Goal: Task Accomplishment & Management: Use online tool/utility

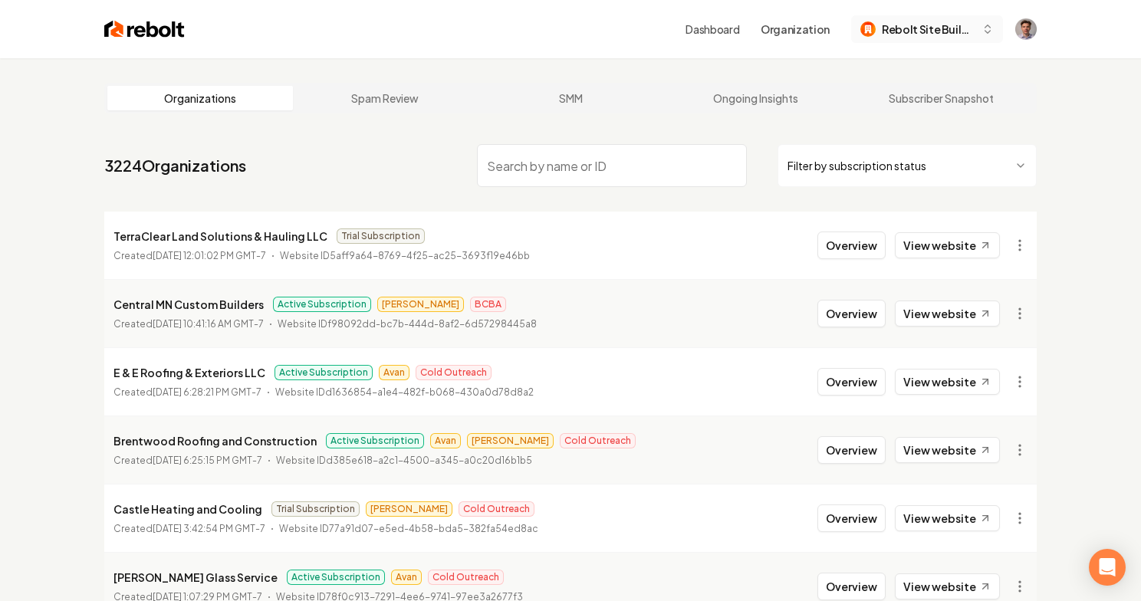
click at [939, 21] on span "Rebolt Site Builder" at bounding box center [929, 29] width 94 height 16
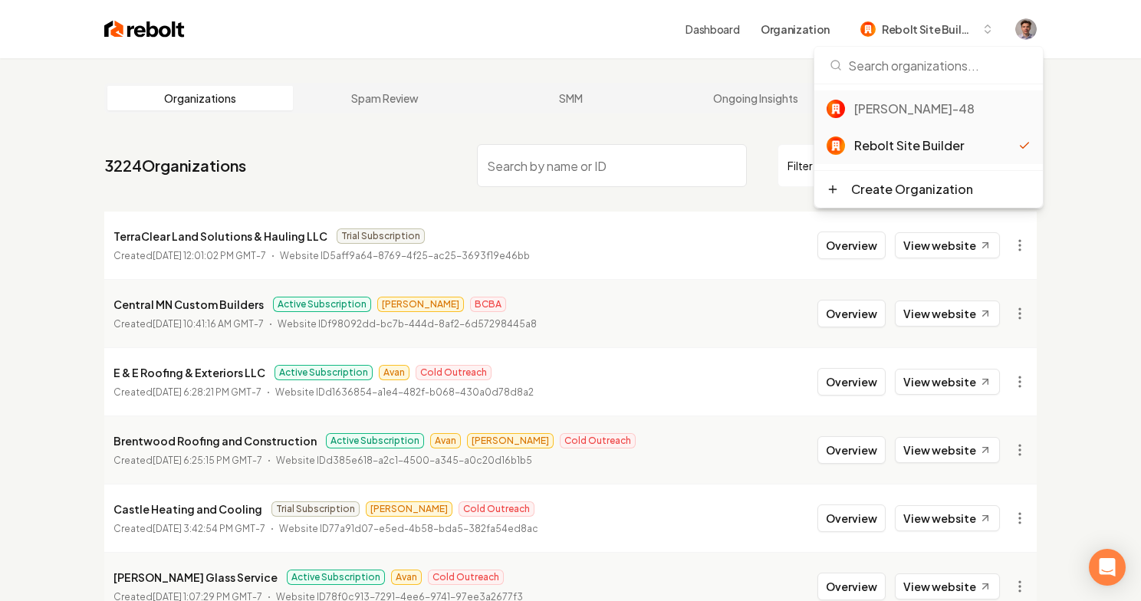
click at [904, 117] on div "[PERSON_NAME]-48" at bounding box center [942, 109] width 176 height 18
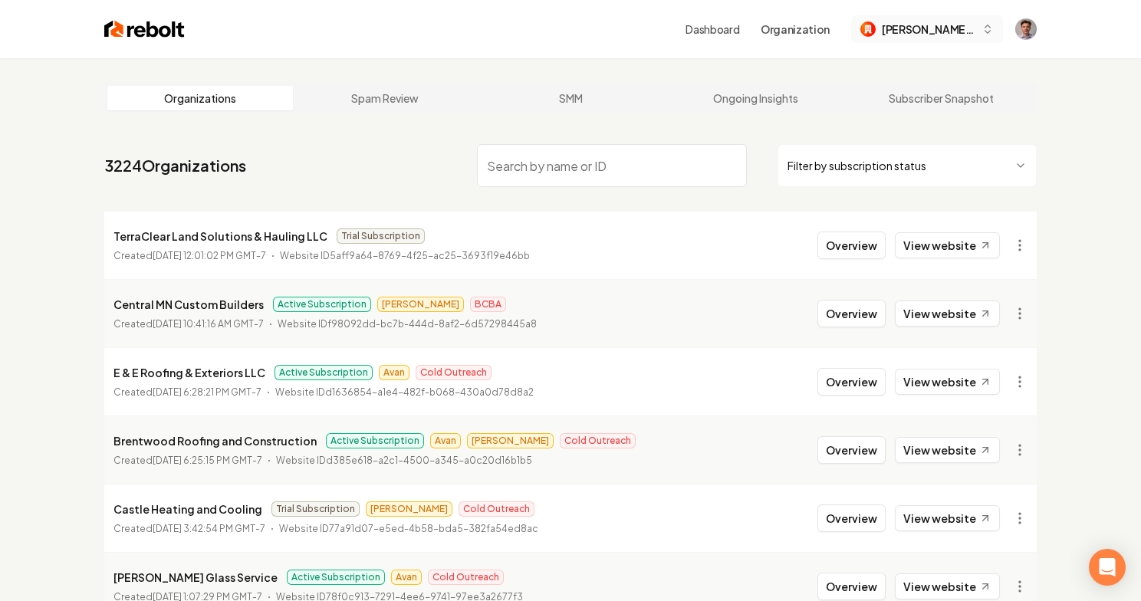
click at [944, 29] on span "[PERSON_NAME]-48" at bounding box center [929, 29] width 94 height 16
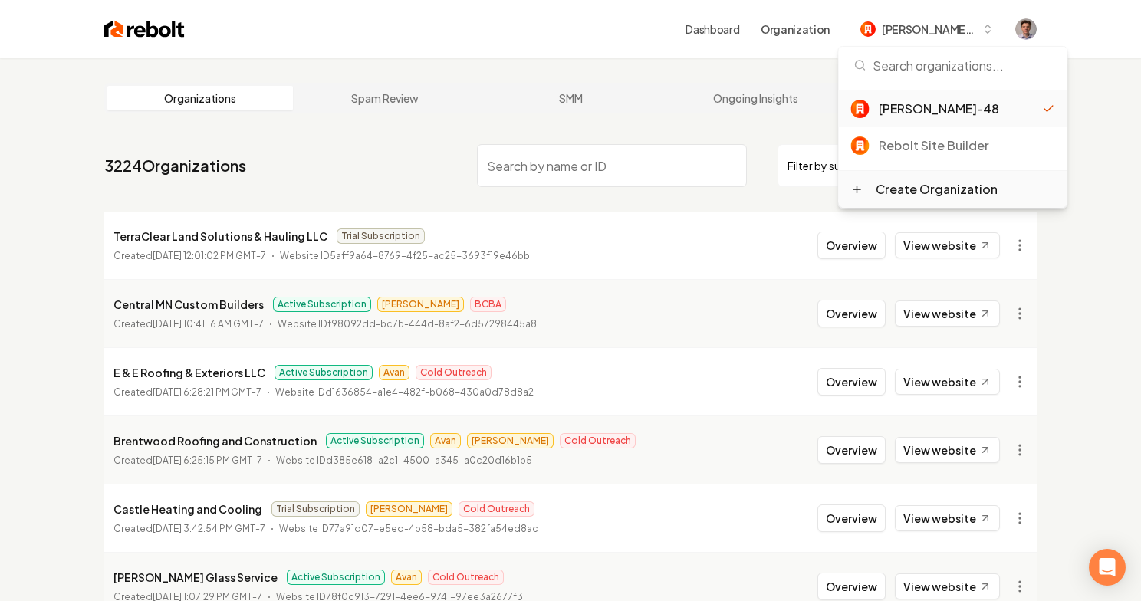
click at [916, 189] on div "Create Organization" at bounding box center [937, 189] width 122 height 18
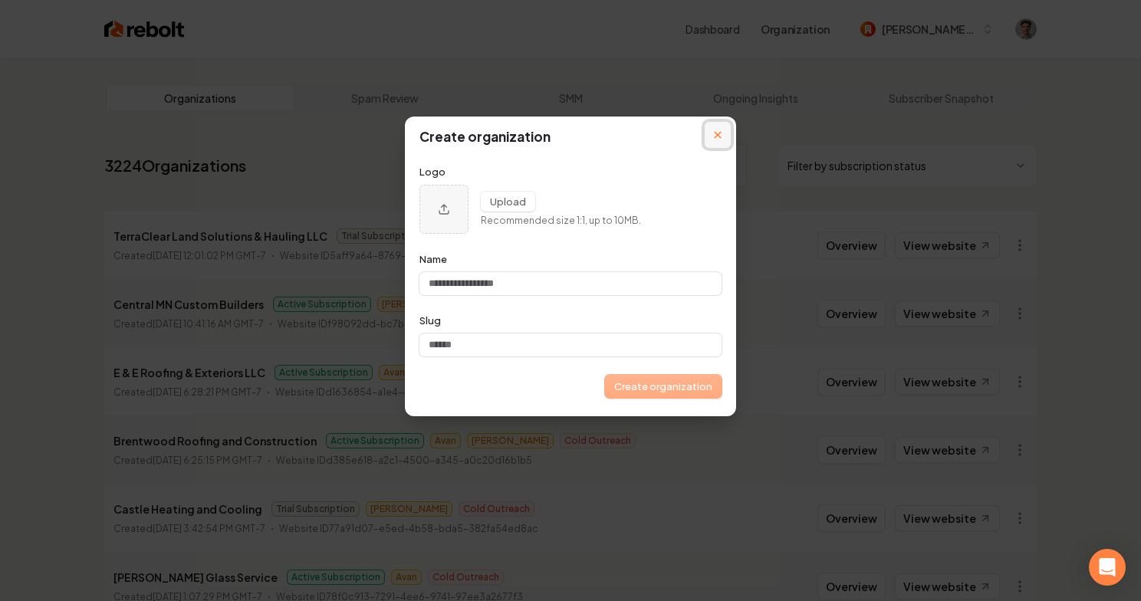
click at [720, 132] on icon "Close modal" at bounding box center [717, 134] width 7 height 7
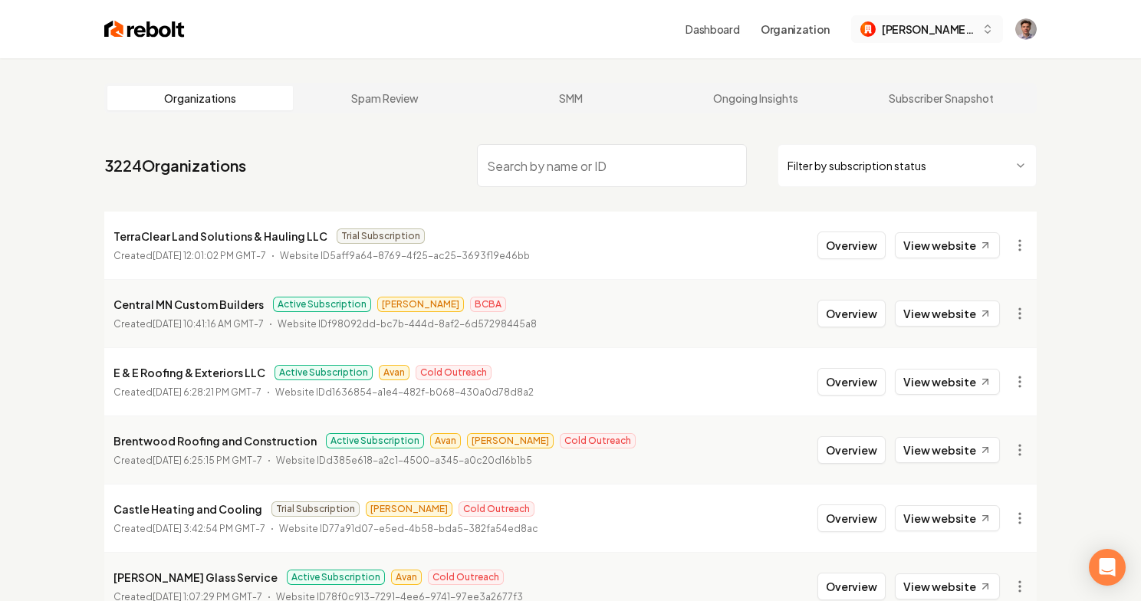
click at [974, 33] on span "[PERSON_NAME]-48" at bounding box center [929, 29] width 94 height 16
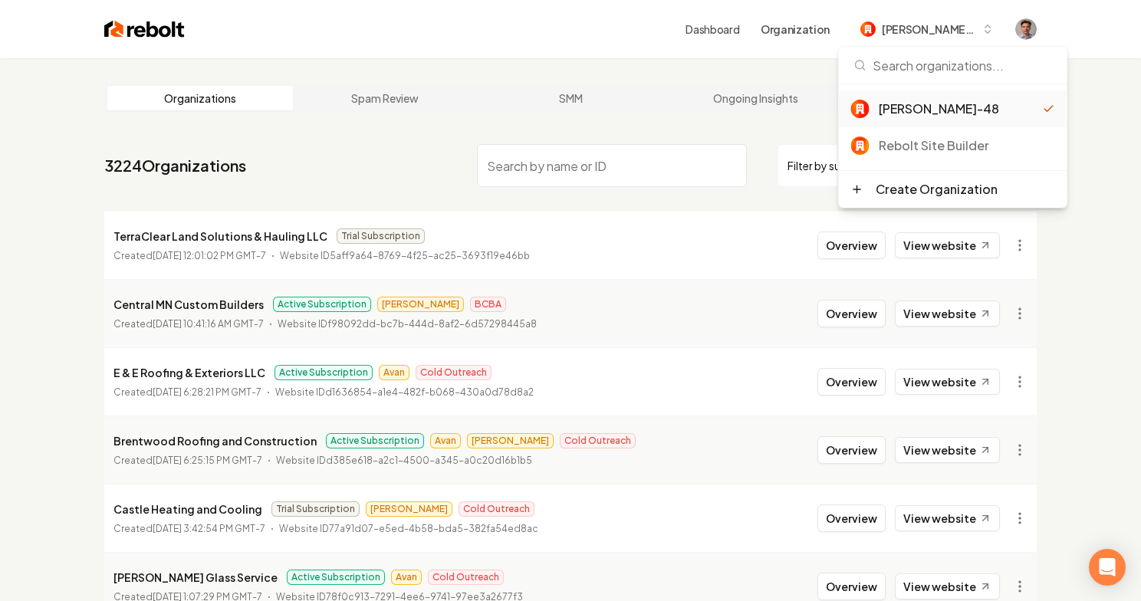
click at [913, 108] on div "[PERSON_NAME]-48" at bounding box center [961, 109] width 164 height 18
click at [521, 133] on main "Organizations Spam Review SMM Ongoing Insights Subscriber Snapshot 3224 Organiz…" at bounding box center [570, 507] width 981 height 899
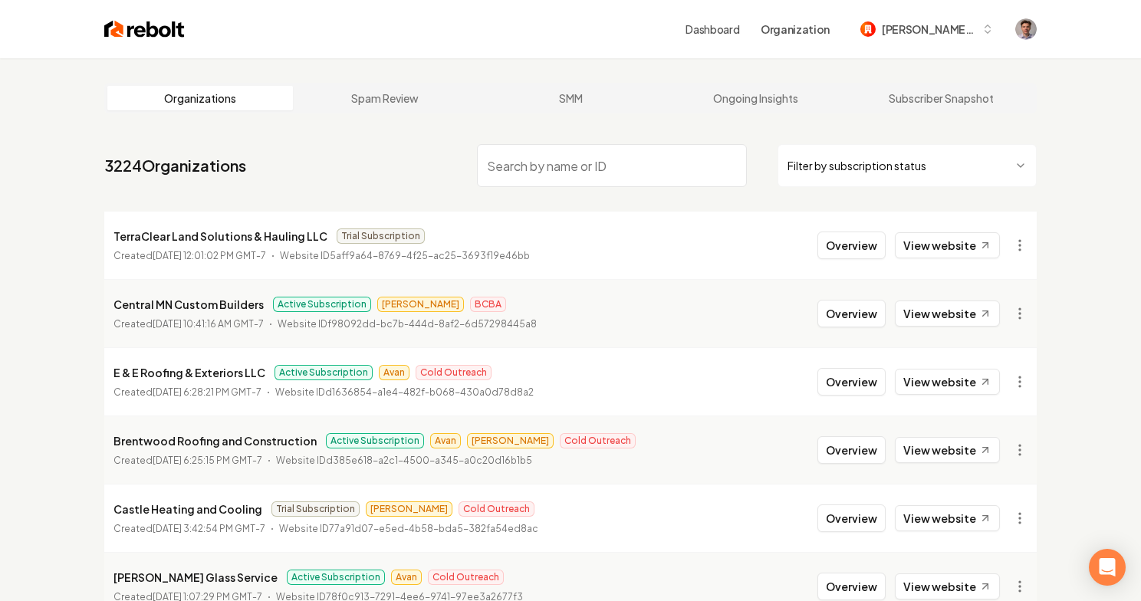
click at [547, 179] on input "search" at bounding box center [612, 165] width 270 height 43
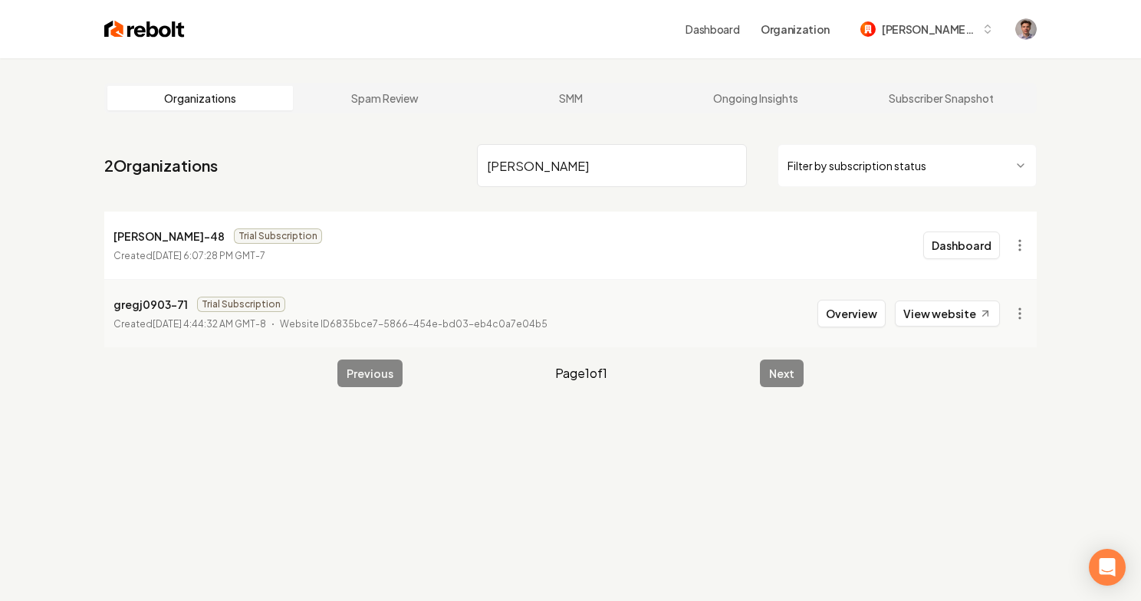
type input "[PERSON_NAME]"
click at [280, 246] on div "[PERSON_NAME]-48 Trial Subscription Created [DATE] 6:07:28 PM GMT-7" at bounding box center [217, 245] width 209 height 37
click at [971, 249] on button "Dashboard" at bounding box center [961, 246] width 77 height 28
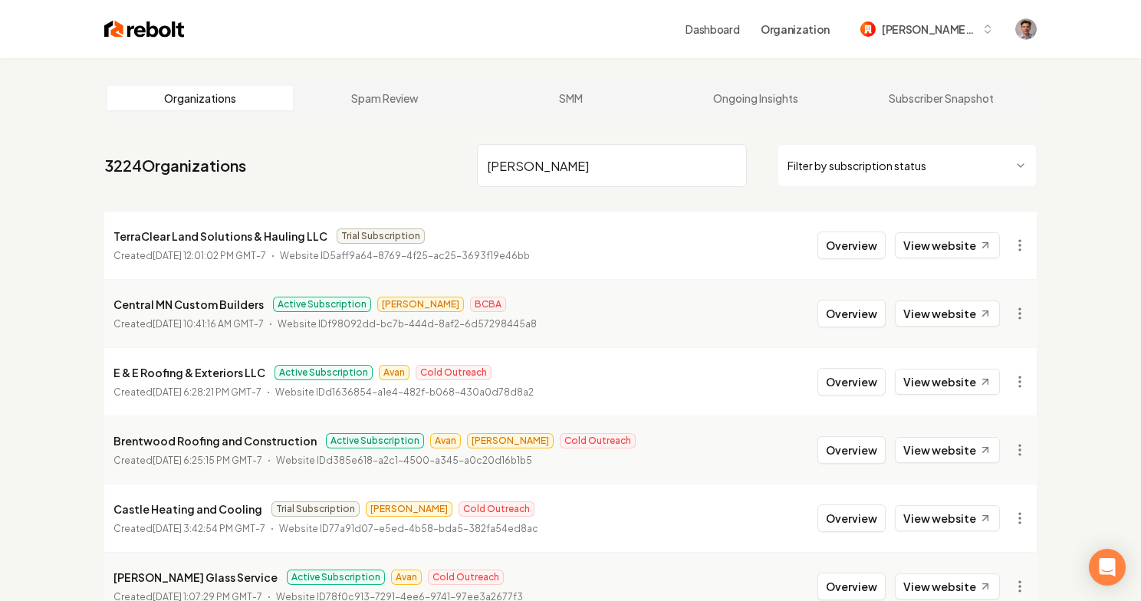
click at [632, 168] on input "[PERSON_NAME]" at bounding box center [612, 165] width 270 height 43
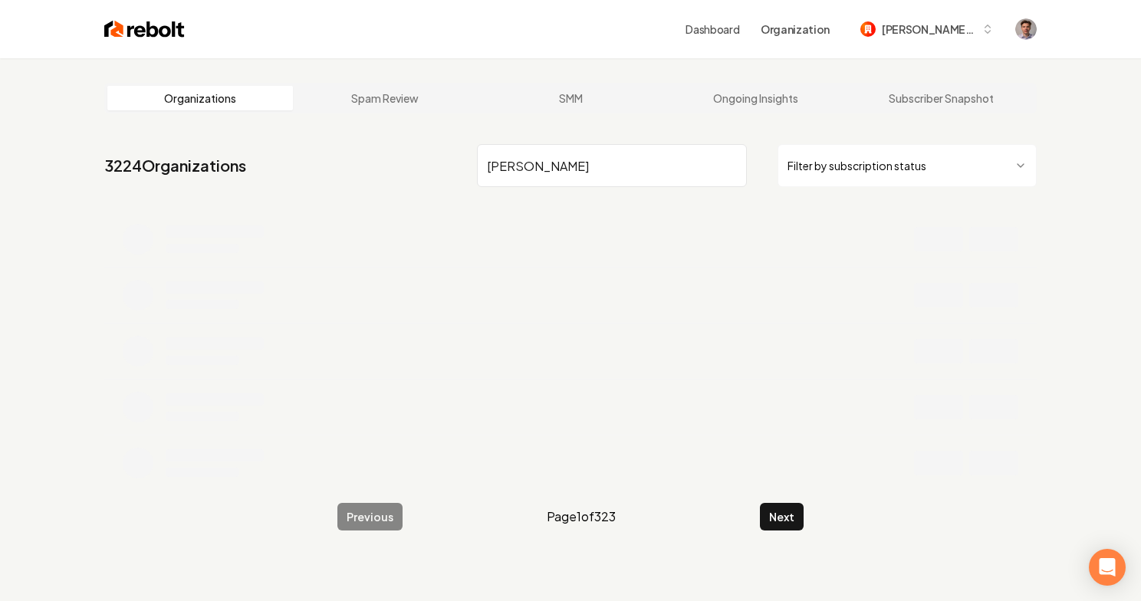
type input "[PERSON_NAME]"
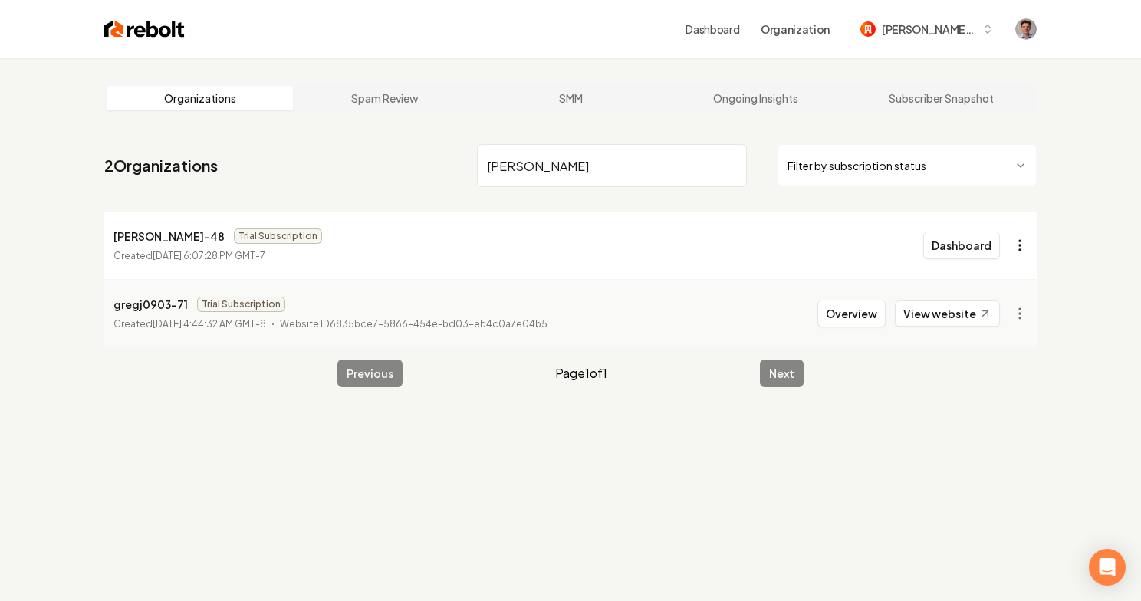
click at [1022, 241] on html "Dashboard Organization [PERSON_NAME]-48 Organizations Spam Review SMM Ongoing I…" at bounding box center [570, 300] width 1141 height 601
click at [995, 278] on div "Organization Info" at bounding box center [982, 280] width 97 height 25
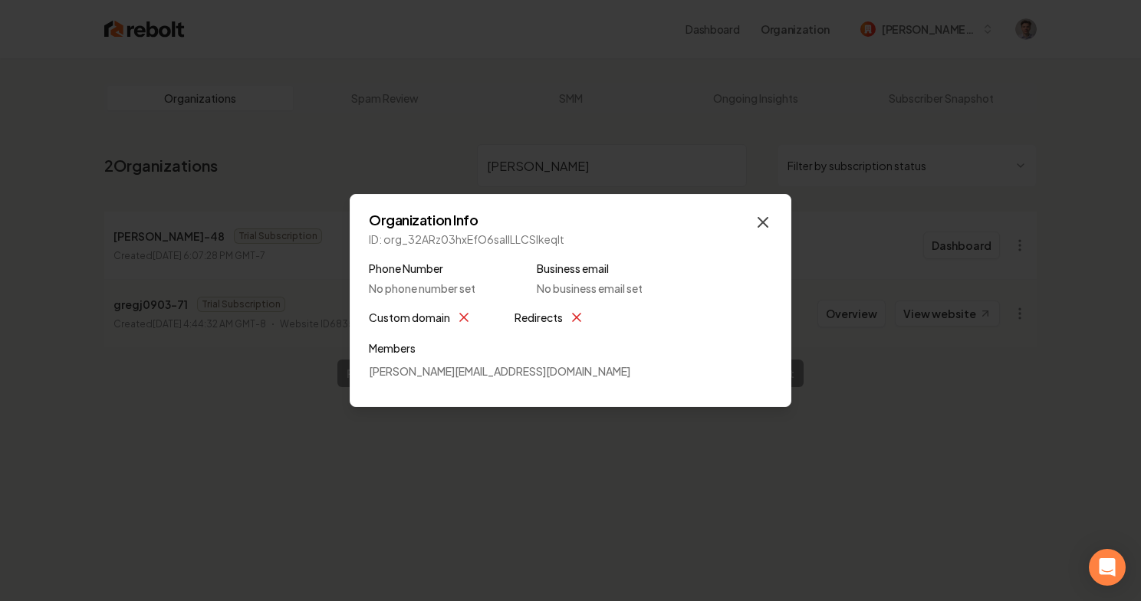
click at [764, 224] on icon "button" at bounding box center [762, 222] width 9 height 9
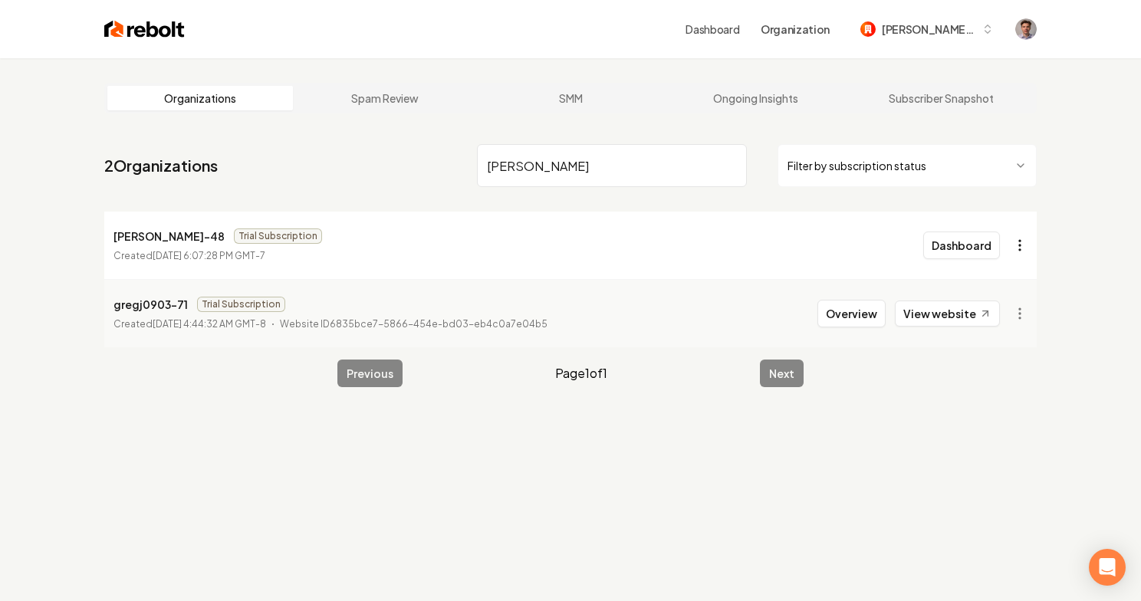
click at [1013, 238] on html "Dashboard Organization [PERSON_NAME]-48 Organizations Spam Review SMM Ongoing I…" at bounding box center [570, 300] width 1141 height 601
click at [785, 222] on html "Dashboard Organization [PERSON_NAME]-48 Organizations Spam Review SMM Ongoing I…" at bounding box center [570, 300] width 1141 height 601
click at [843, 316] on button "Overview" at bounding box center [851, 314] width 68 height 28
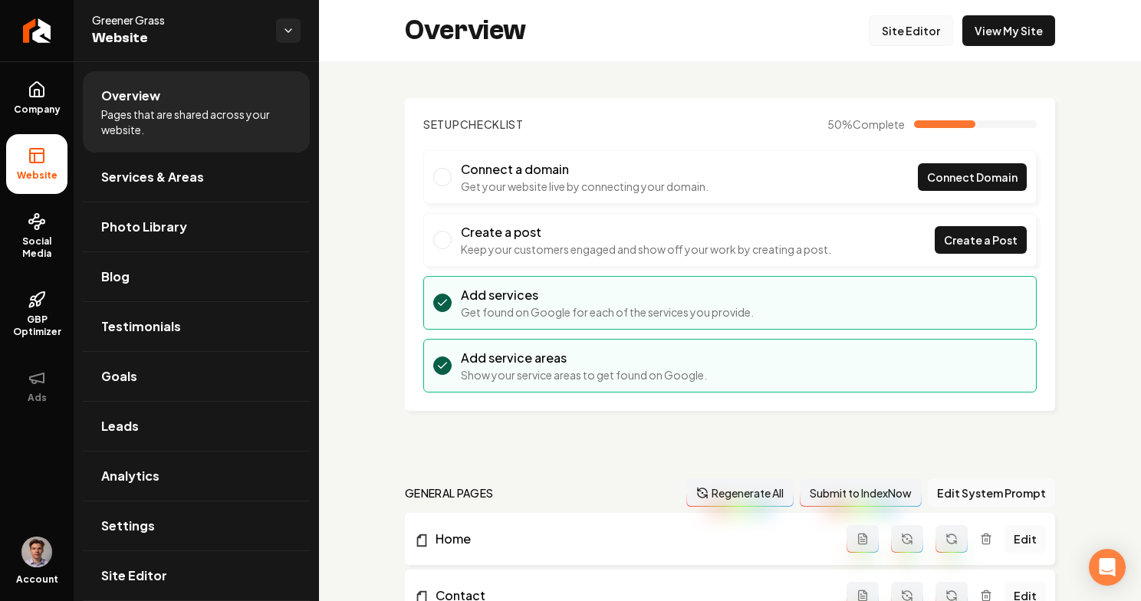
click at [907, 33] on link "Site Editor" at bounding box center [911, 30] width 84 height 31
